Goal: Find specific page/section: Find specific page/section

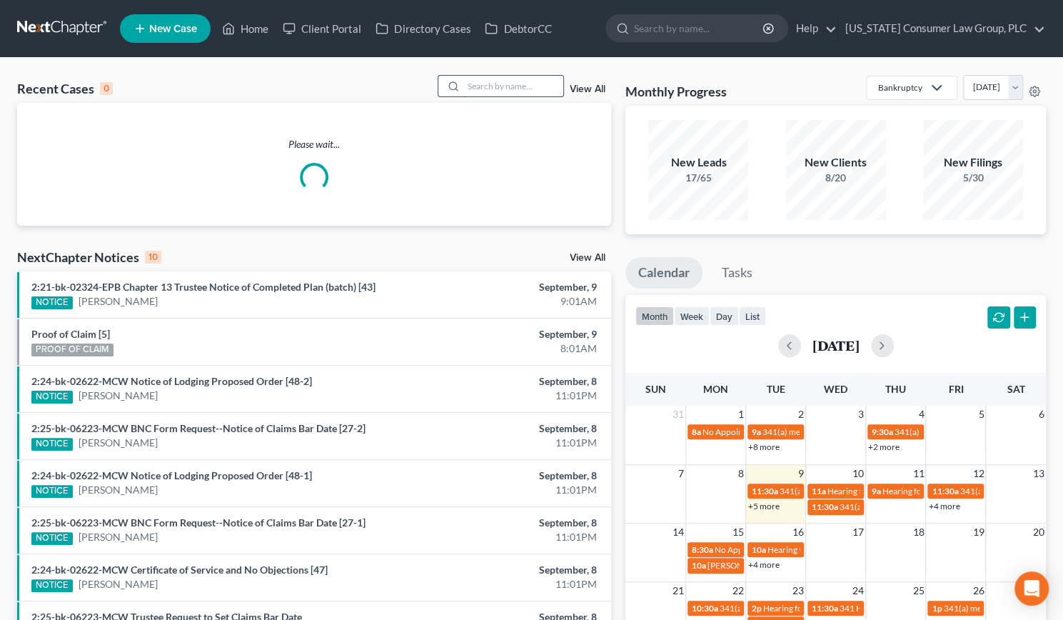
click at [474, 82] on input "search" at bounding box center [513, 86] width 100 height 21
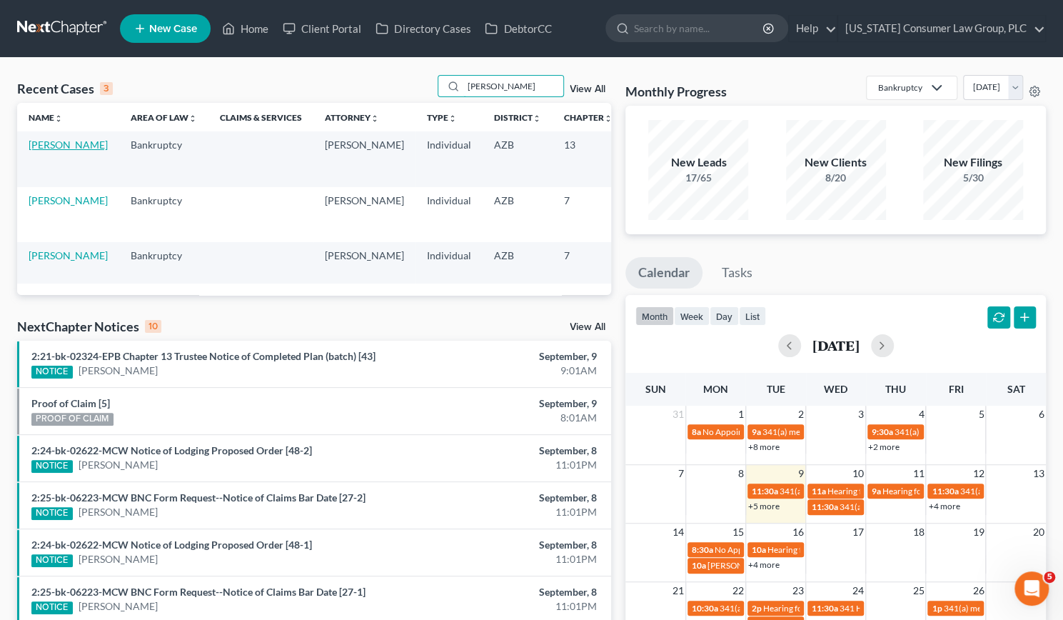
type input "[PERSON_NAME]"
click at [47, 151] on link "[PERSON_NAME]" at bounding box center [68, 144] width 79 height 12
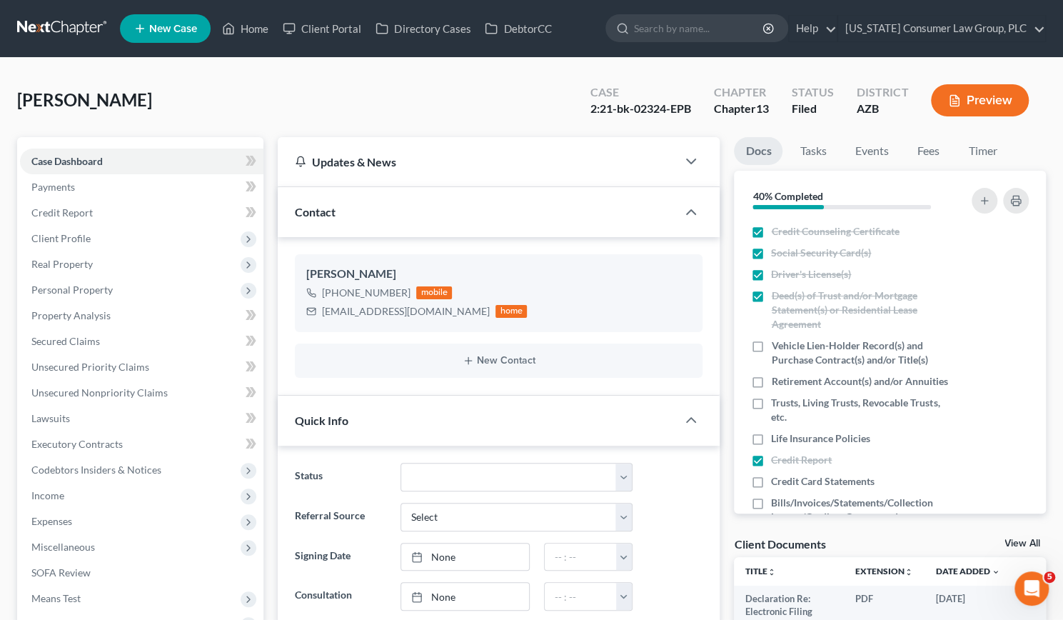
scroll to position [245, 0]
drag, startPoint x: 324, startPoint y: 310, endPoint x: 430, endPoint y: 310, distance: 105.6
click at [430, 310] on div "[EMAIL_ADDRESS][DOMAIN_NAME]" at bounding box center [406, 311] width 168 height 14
click at [430, 326] on div "[PERSON_NAME] [PHONE_NUMBER] mobile [EMAIL_ADDRESS][DOMAIN_NAME] home" at bounding box center [499, 292] width 408 height 77
drag, startPoint x: 432, startPoint y: 309, endPoint x: 320, endPoint y: 314, distance: 111.5
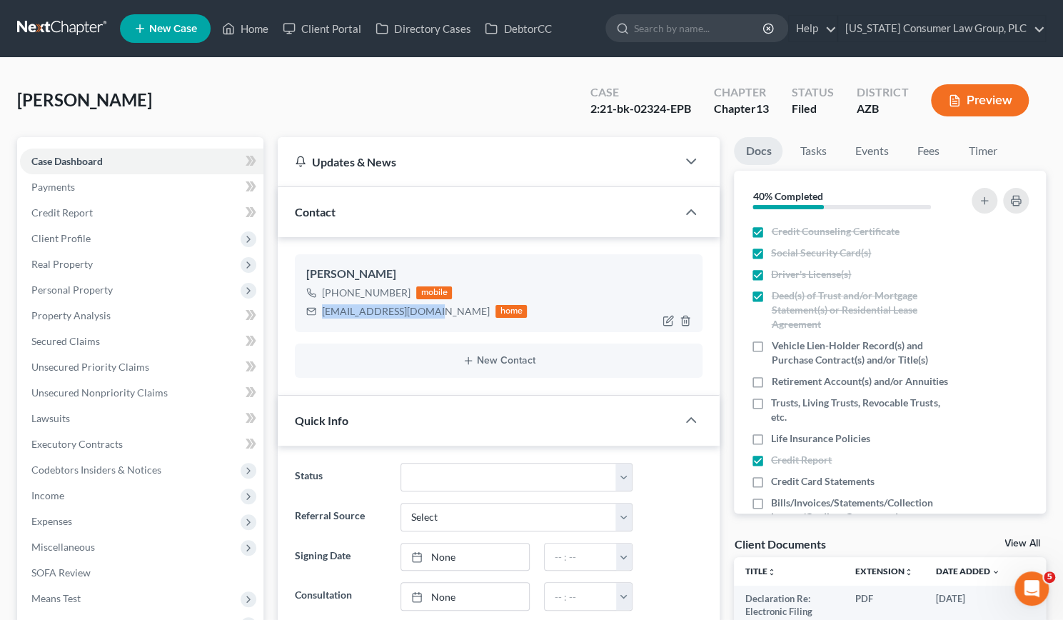
click at [320, 314] on div "[EMAIL_ADDRESS][DOMAIN_NAME] home" at bounding box center [416, 311] width 221 height 19
copy div "[EMAIL_ADDRESS][DOMAIN_NAME]"
click at [250, 24] on link "Home" at bounding box center [245, 29] width 61 height 26
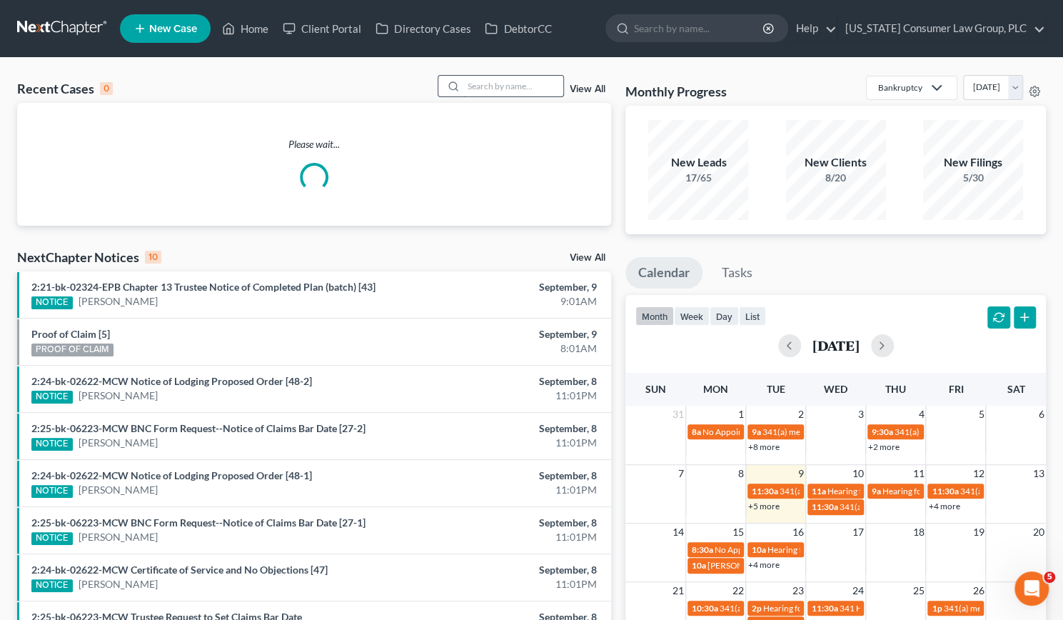
click at [520, 85] on input "search" at bounding box center [513, 86] width 100 height 21
type input "[PERSON_NAME]"
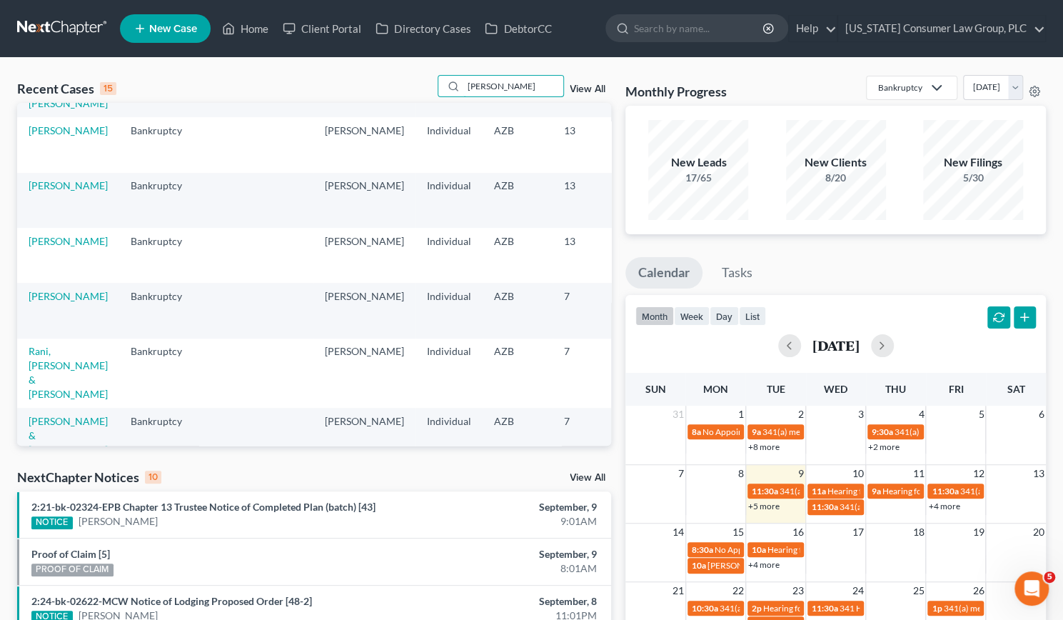
scroll to position [580, 0]
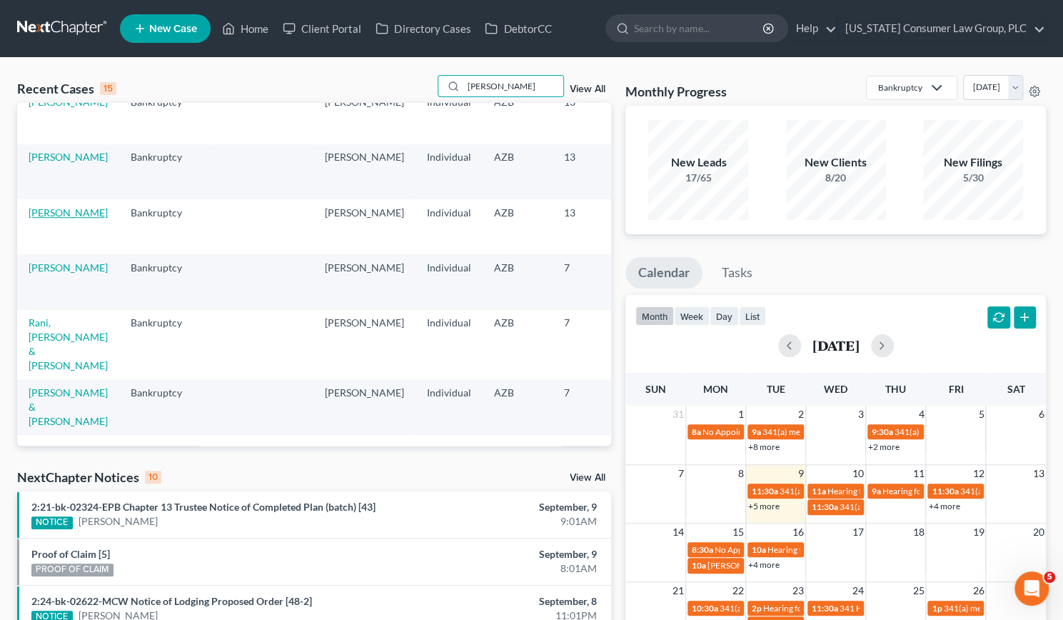
click at [46, 218] on link "[PERSON_NAME]" at bounding box center [68, 212] width 79 height 12
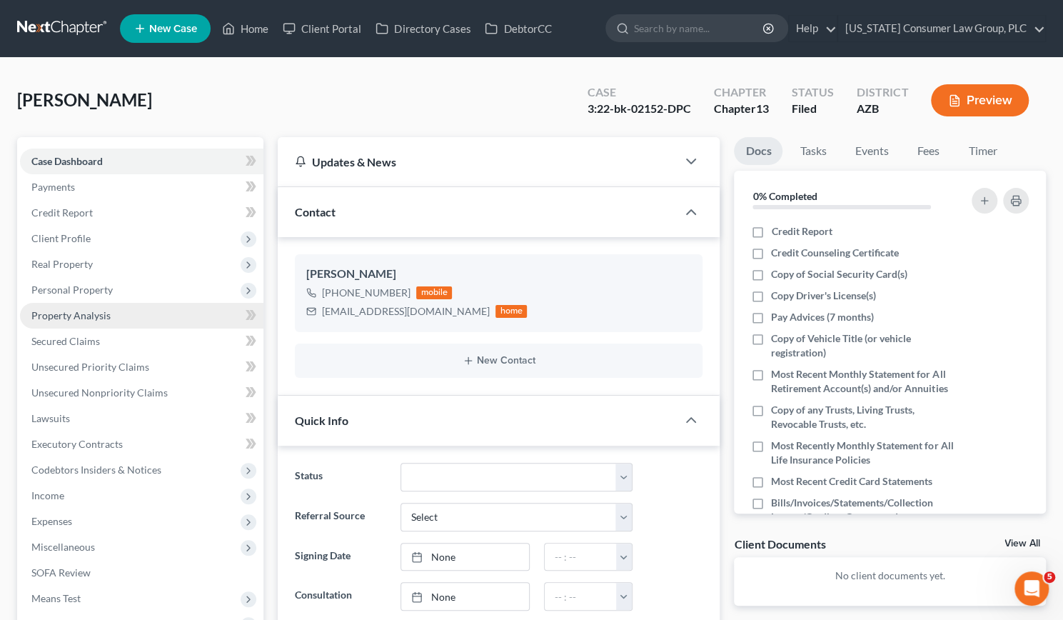
click at [74, 310] on span "Property Analysis" at bounding box center [70, 315] width 79 height 12
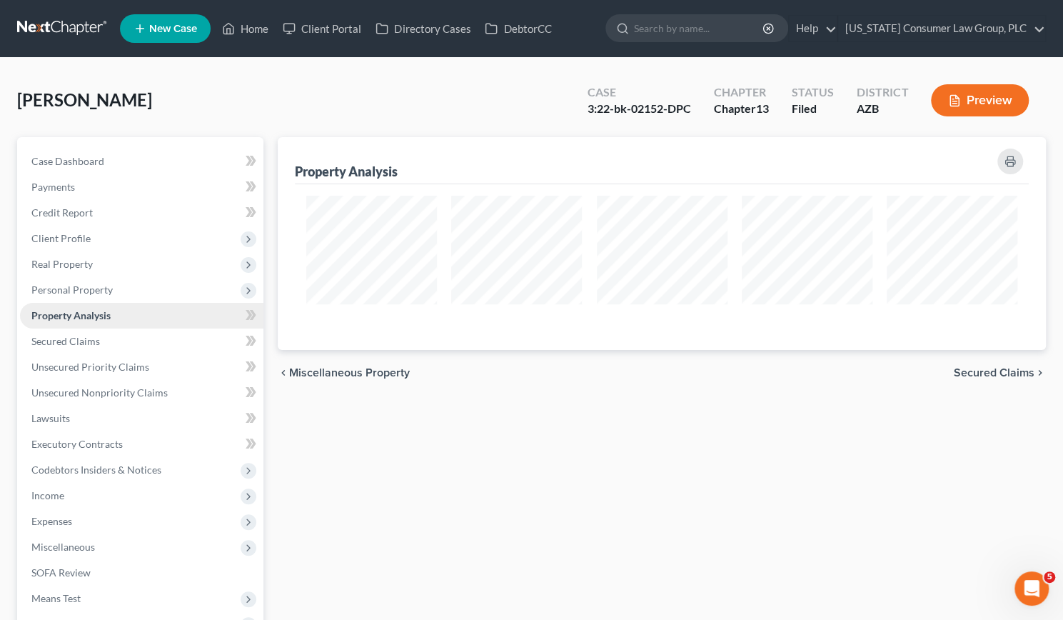
scroll to position [212, 768]
click at [75, 281] on span "Personal Property" at bounding box center [141, 290] width 243 height 26
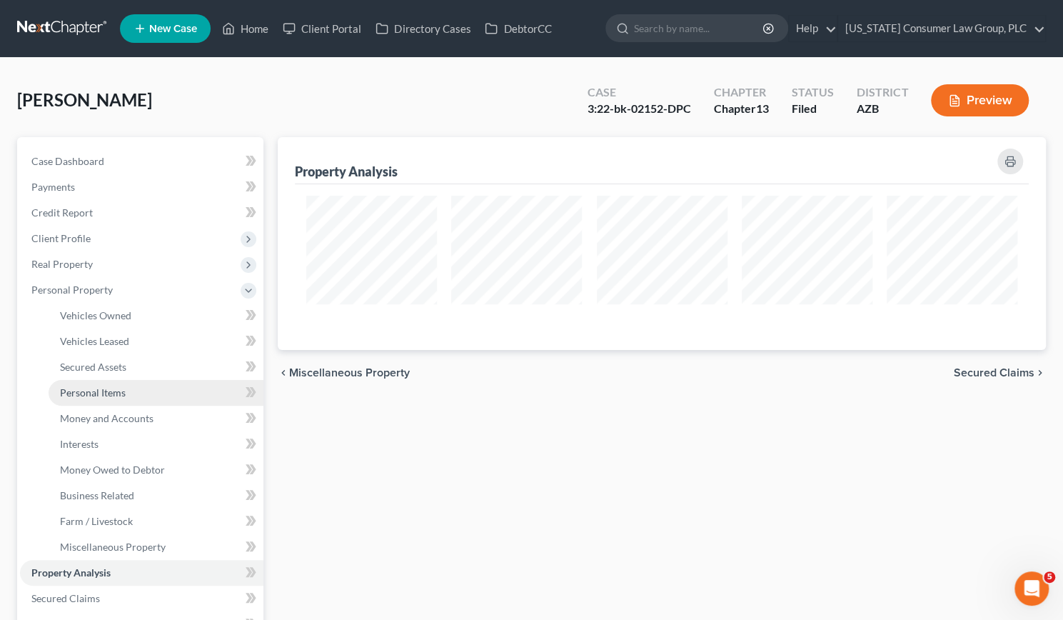
click at [98, 394] on span "Personal Items" at bounding box center [93, 392] width 66 height 12
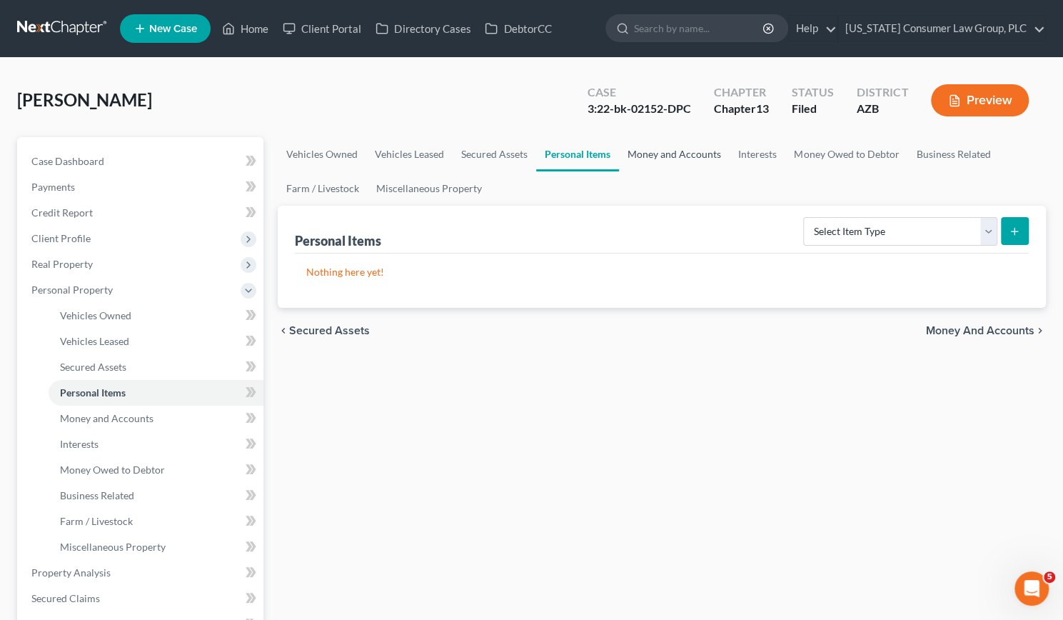
click at [641, 157] on link "Money and Accounts" at bounding box center [674, 154] width 111 height 34
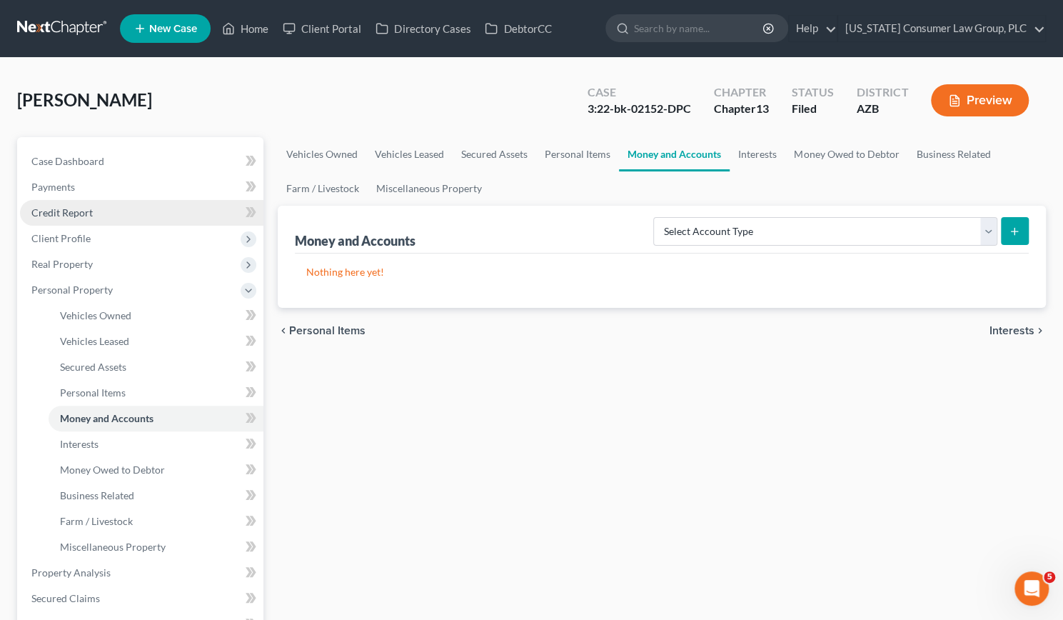
click at [77, 213] on span "Credit Report" at bounding box center [61, 212] width 61 height 12
